Goal: Task Accomplishment & Management: Manage account settings

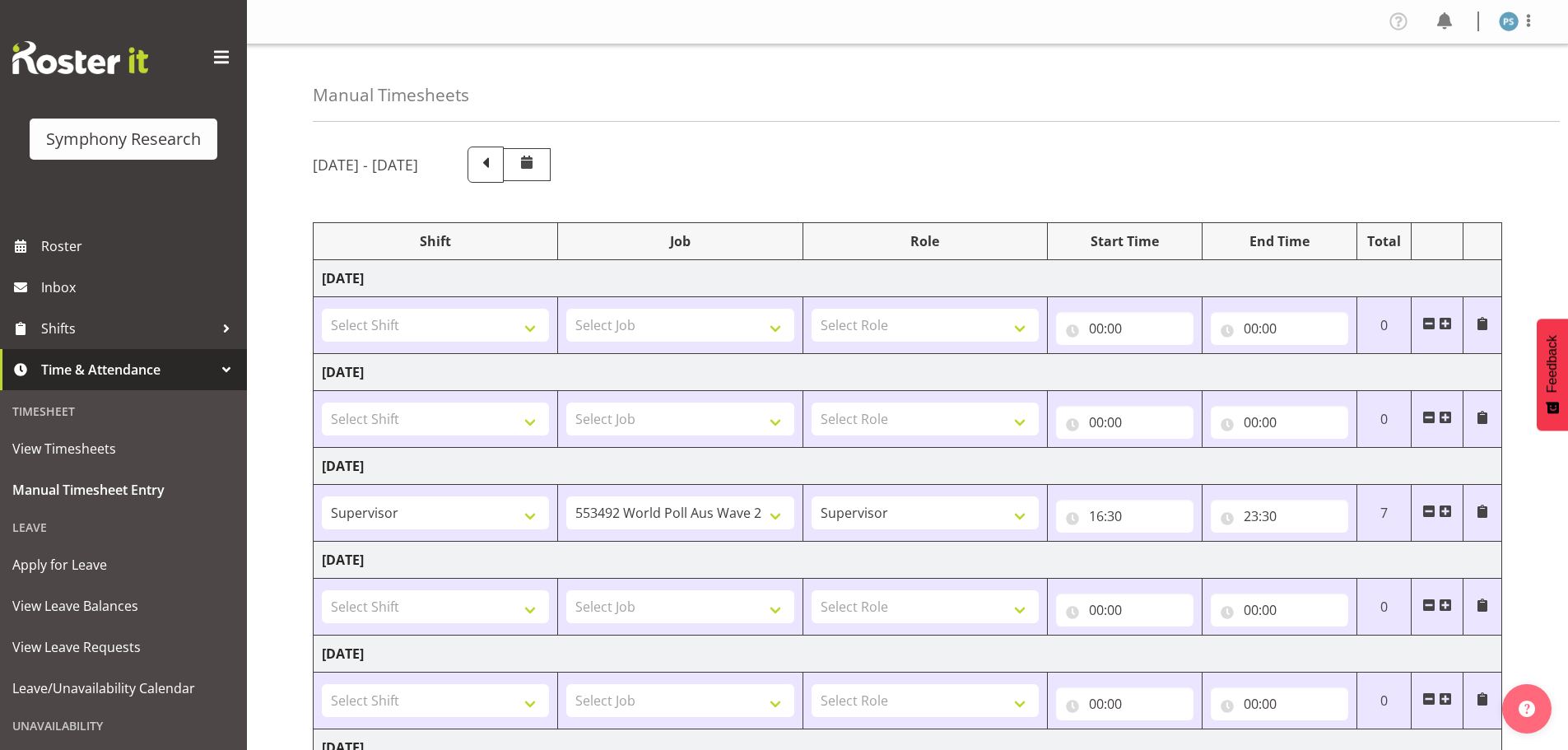
select select "22679"
select select "10499"
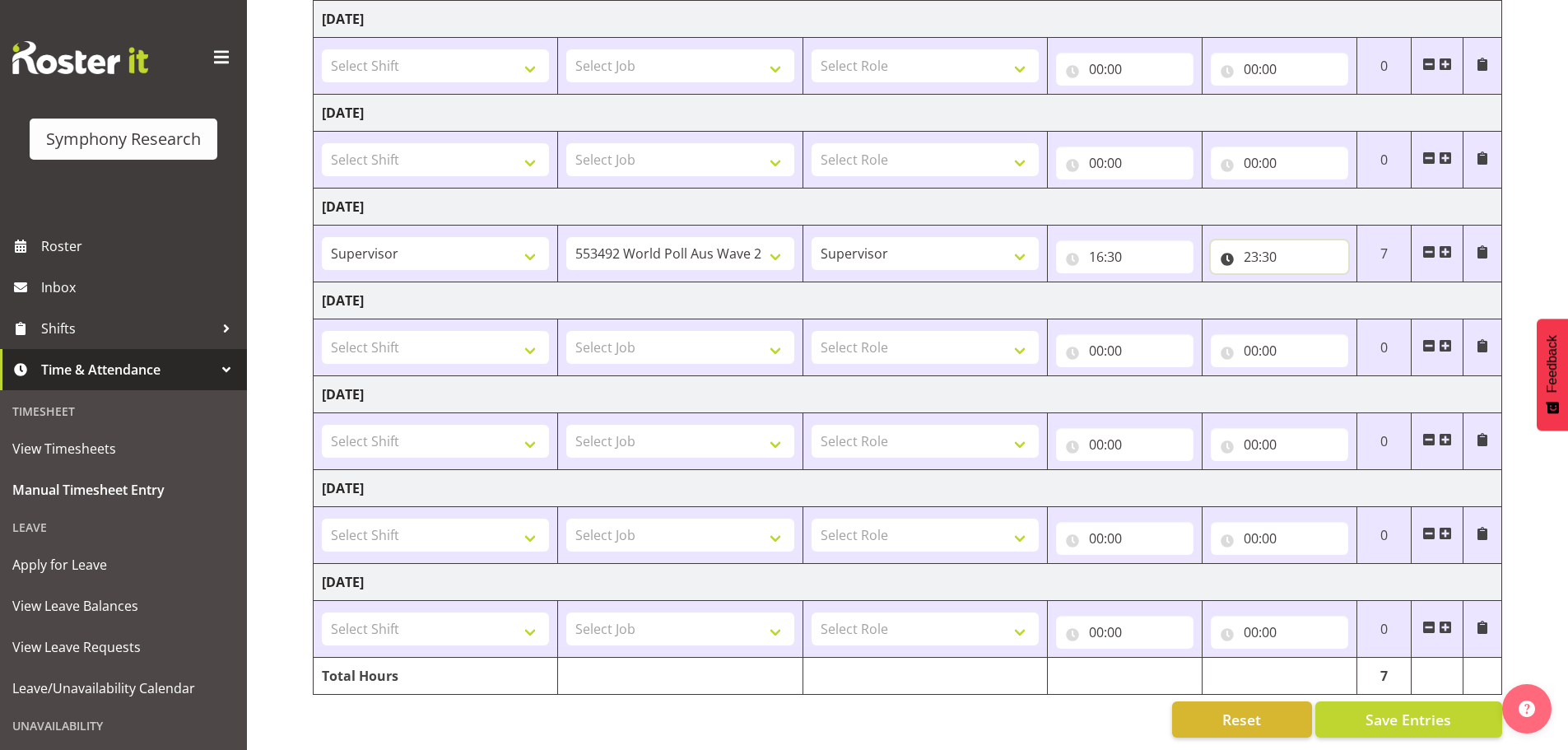
click at [1280, 241] on input "23:30" at bounding box center [1278, 257] width 137 height 33
click at [1369, 288] on select "00 01 02 03 04 05 06 07 08 09 10 11 12 13 14 15 16 17 18 19 20 21 22 23 24 25 2…" at bounding box center [1366, 299] width 37 height 33
select select "45"
click at [1347, 283] on select "00 01 02 03 04 05 06 07 08 09 10 11 12 13 14 15 16 17 18 19 20 21 22 23 24 25 2…" at bounding box center [1366, 299] width 37 height 33
type input "23:45"
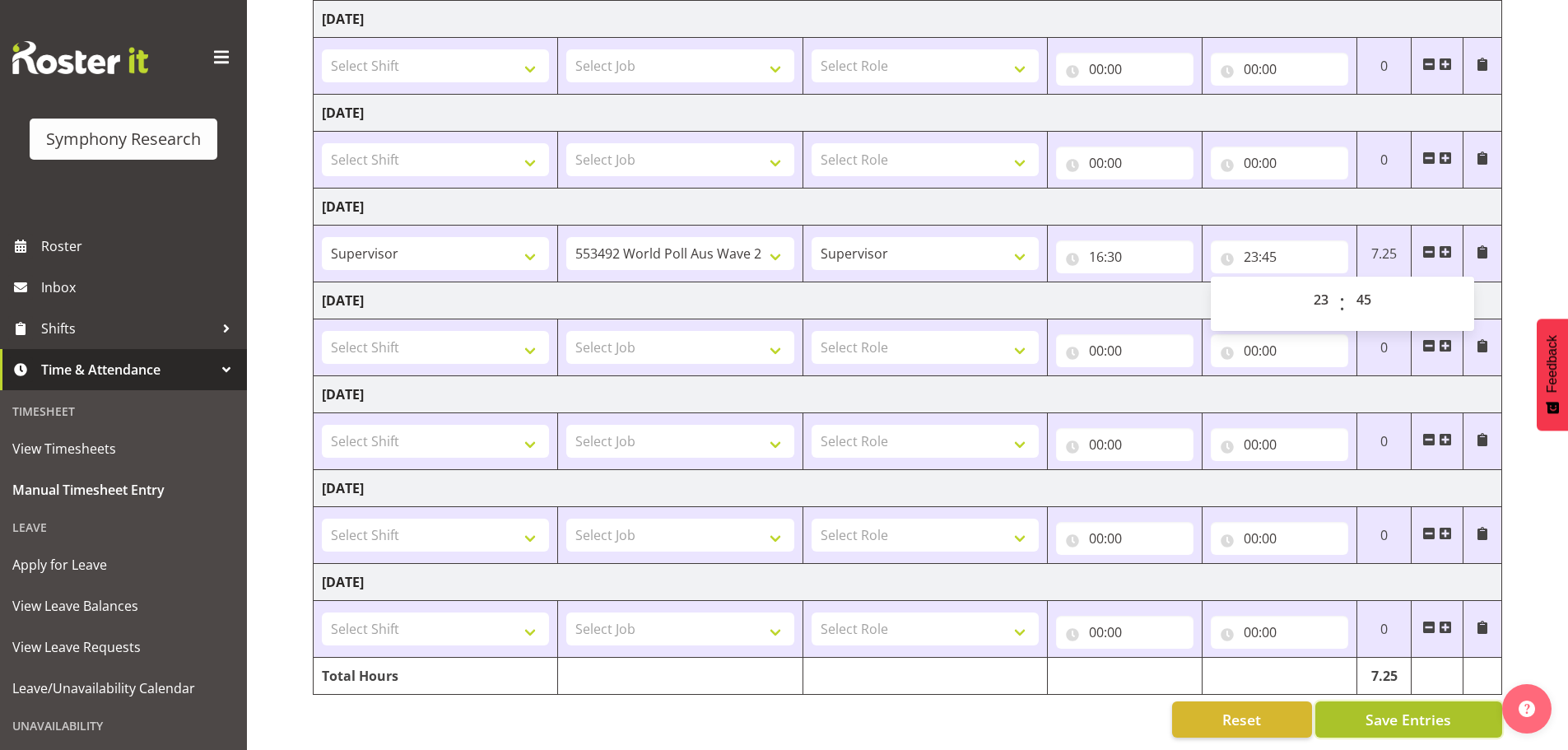
click at [1415, 711] on span "Save Entries" at bounding box center [1408, 719] width 85 height 21
click at [1403, 715] on span "Save Entries" at bounding box center [1408, 719] width 85 height 21
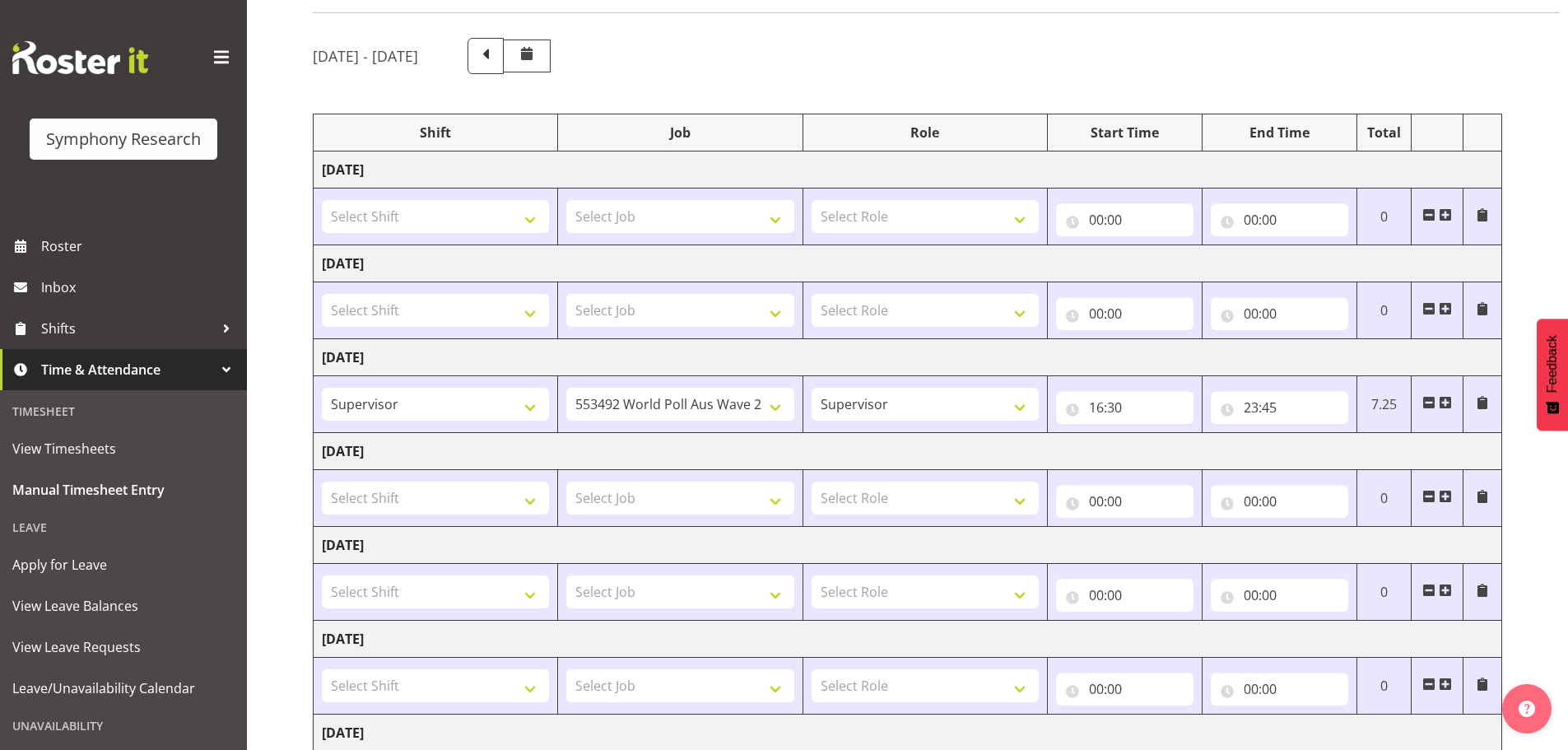
scroll to position [0, 0]
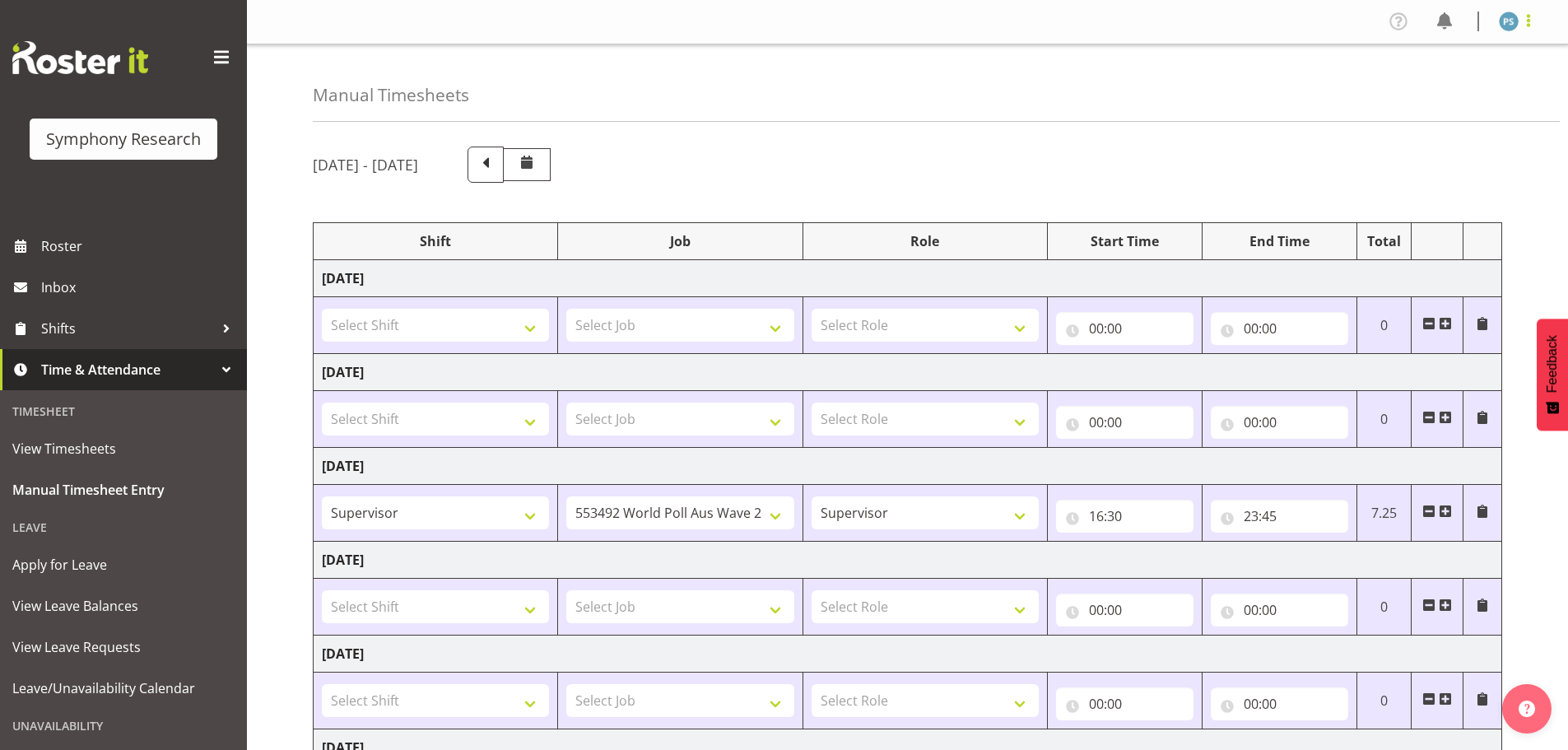
click at [1530, 28] on span at bounding box center [1528, 20] width 20 height 20
click at [1467, 77] on link "Log Out" at bounding box center [1459, 86] width 158 height 30
